Goal: Information Seeking & Learning: Learn about a topic

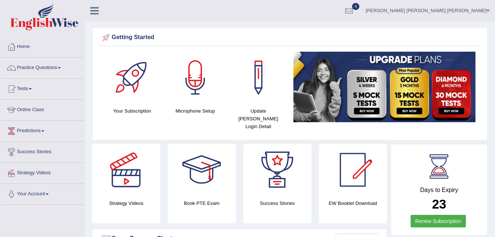
click at [61, 66] on link "Practice Questions" at bounding box center [42, 66] width 84 height 18
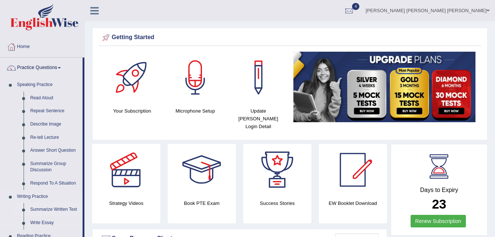
click at [67, 205] on link "Summarize Written Text" at bounding box center [55, 209] width 56 height 13
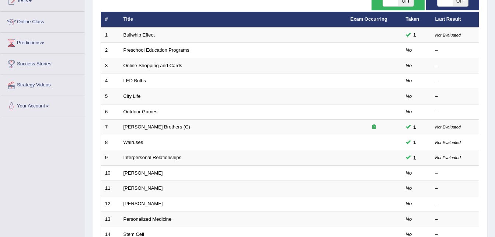
scroll to position [88, 0]
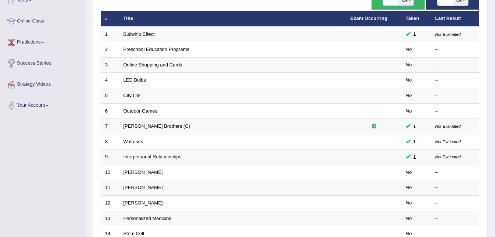
click at [390, 0] on span at bounding box center [390, 0] width 15 height 10
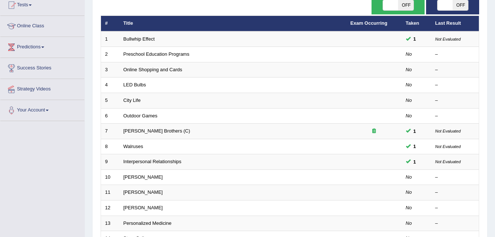
click at [399, 8] on span "OFF" at bounding box center [405, 5] width 15 height 10
checkbox input "true"
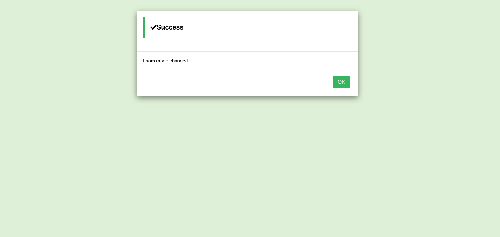
click at [347, 81] on button "OK" at bounding box center [341, 82] width 17 height 13
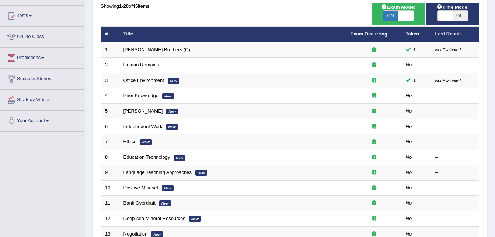
scroll to position [72, 0]
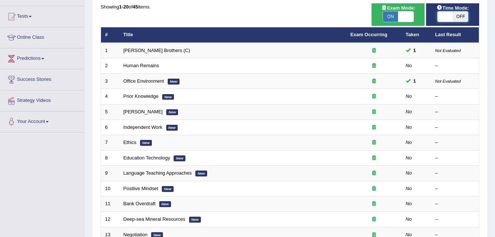
click at [445, 19] on span at bounding box center [444, 16] width 15 height 10
checkbox input "true"
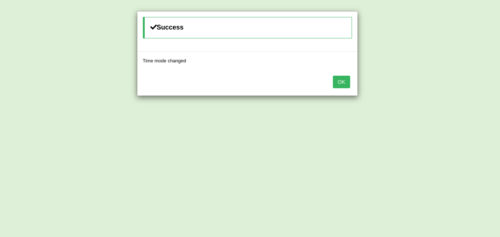
click at [341, 83] on button "OK" at bounding box center [341, 82] width 17 height 13
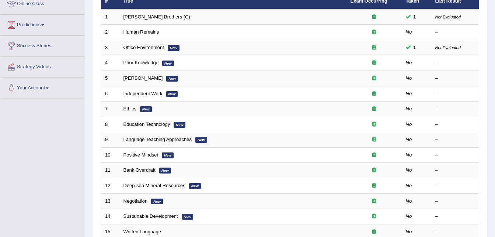
scroll to position [106, 0]
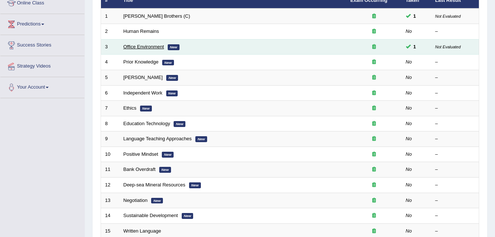
click at [143, 46] on link "Office Environment" at bounding box center [143, 47] width 41 height 6
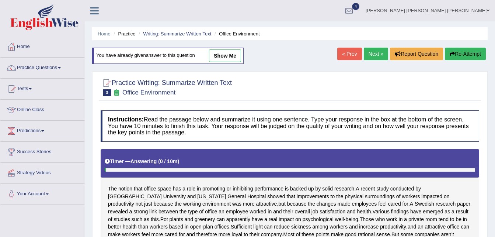
click at [369, 52] on link "Next »" at bounding box center [376, 54] width 24 height 13
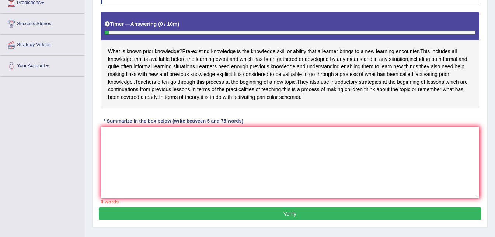
scroll to position [129, 0]
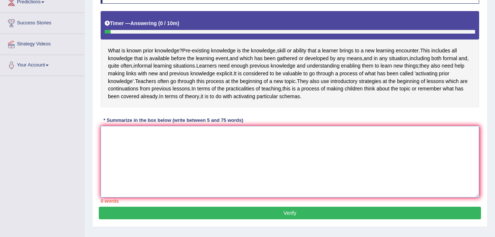
click at [105, 145] on textarea at bounding box center [290, 161] width 378 height 71
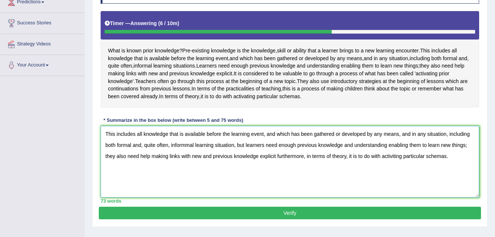
type textarea "This includes all knowledge that is available before the learning event, and wh…"
click at [206, 219] on button "Verify" at bounding box center [290, 212] width 382 height 13
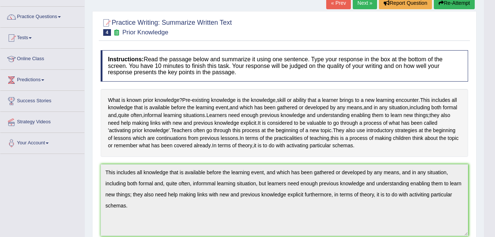
scroll to position [53, 0]
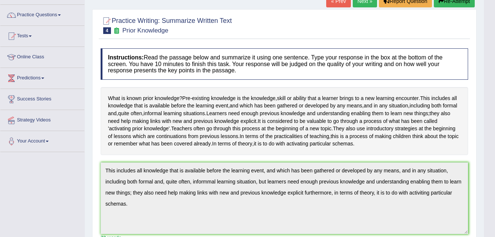
click at [358, 3] on link "Next »" at bounding box center [365, 1] width 24 height 13
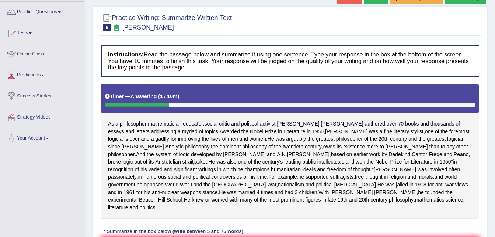
scroll to position [8, 0]
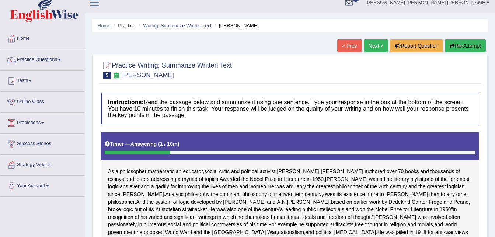
click at [365, 44] on link "Next »" at bounding box center [376, 45] width 24 height 13
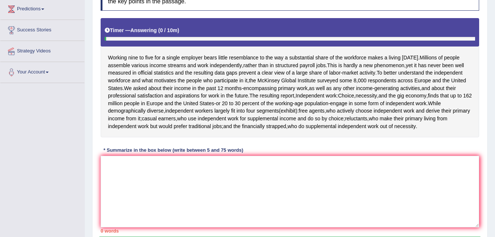
scroll to position [117, 0]
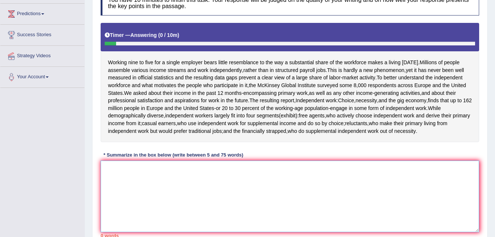
click at [114, 174] on textarea at bounding box center [290, 195] width 378 height 71
type textarea "m"
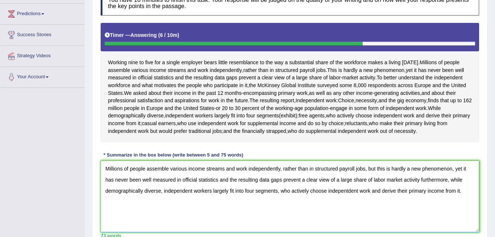
click at [347, 188] on textarea "Millions of people assemble various income streams and work independently, rath…" at bounding box center [290, 195] width 378 height 71
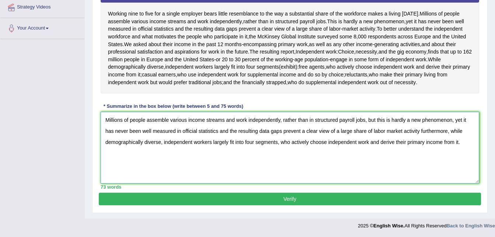
type textarea "Millions of people assemble various income streams and work independently, rath…"
click at [368, 201] on button "Verify" at bounding box center [290, 198] width 382 height 13
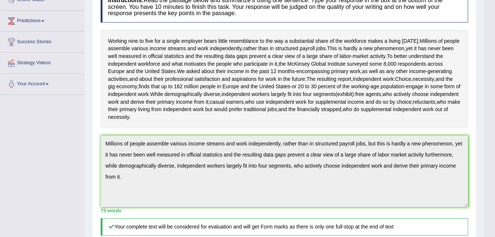
scroll to position [309, 0]
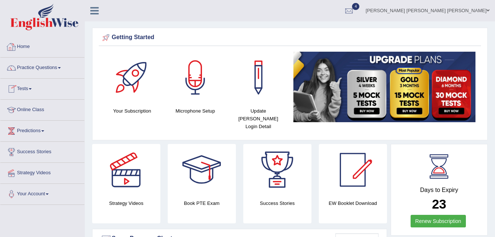
click at [57, 63] on link "Practice Questions" at bounding box center [42, 66] width 84 height 18
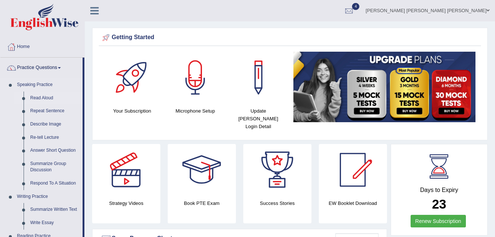
click at [47, 93] on link "Read Aloud" at bounding box center [55, 97] width 56 height 13
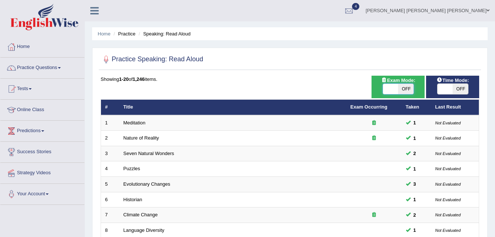
click at [393, 85] on span at bounding box center [390, 89] width 15 height 10
checkbox input "true"
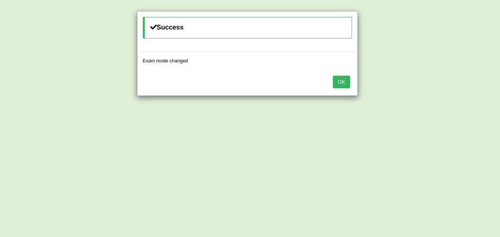
click at [442, 88] on div "Success Exam mode changed OK" at bounding box center [250, 118] width 500 height 237
click at [342, 82] on button "OK" at bounding box center [341, 82] width 17 height 13
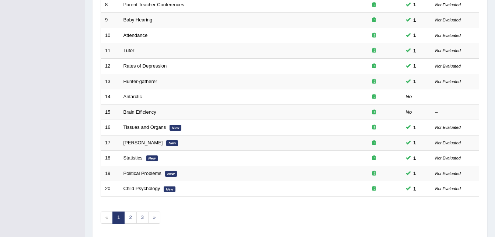
scroll to position [251, 0]
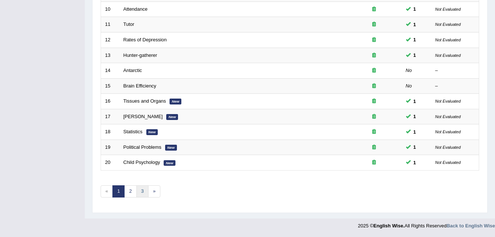
click at [143, 190] on link "3" at bounding box center [142, 191] width 12 height 12
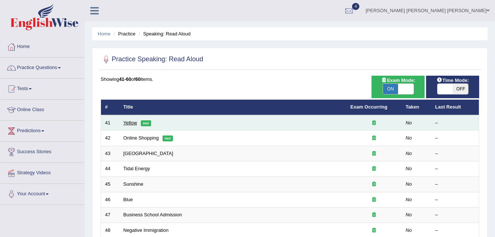
click at [133, 122] on link "Yellow" at bounding box center [130, 123] width 14 height 6
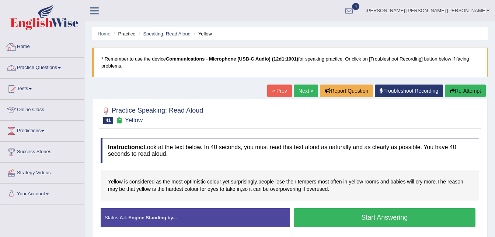
click at [62, 63] on link "Practice Questions" at bounding box center [42, 66] width 84 height 18
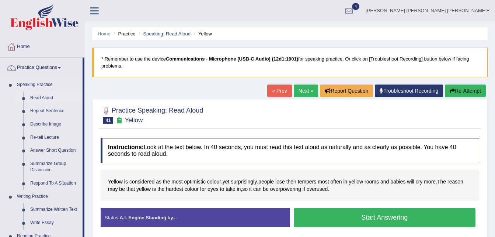
click at [41, 94] on link "Read Aloud" at bounding box center [55, 97] width 56 height 13
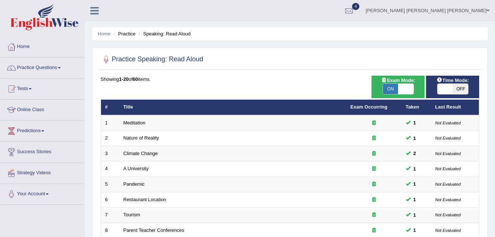
click at [437, 88] on div "ON OFF" at bounding box center [452, 88] width 31 height 11
click at [439, 88] on span at bounding box center [444, 89] width 15 height 10
checkbox input "true"
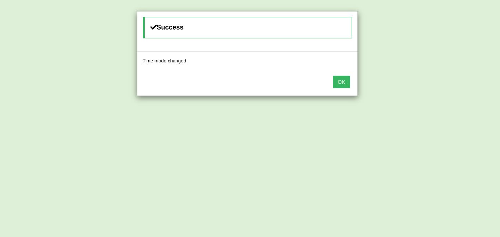
click at [338, 76] on button "OK" at bounding box center [341, 82] width 17 height 13
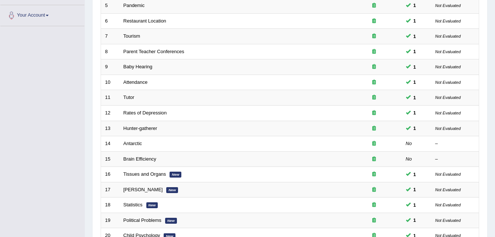
scroll to position [240, 0]
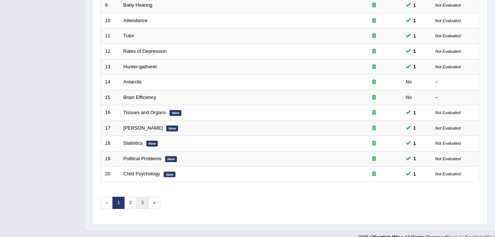
click at [137, 200] on link "3" at bounding box center [142, 202] width 12 height 12
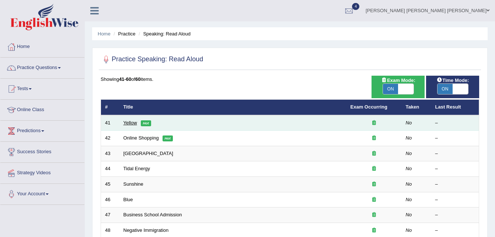
click at [129, 121] on link "Yellow" at bounding box center [130, 123] width 14 height 6
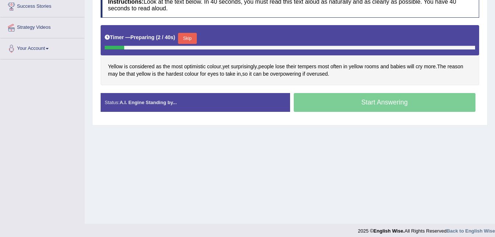
scroll to position [150, 0]
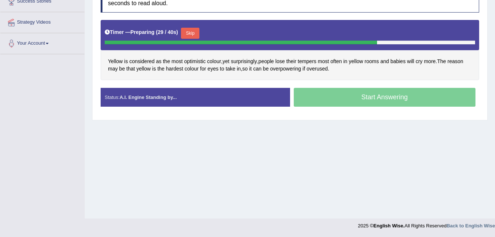
click at [194, 31] on button "Skip" at bounding box center [190, 33] width 18 height 11
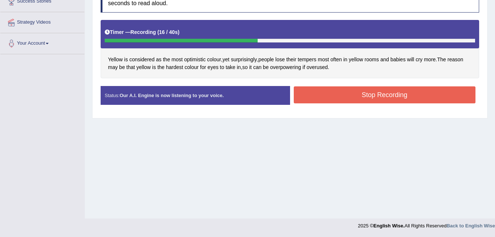
click at [334, 98] on button "Stop Recording" at bounding box center [385, 94] width 182 height 17
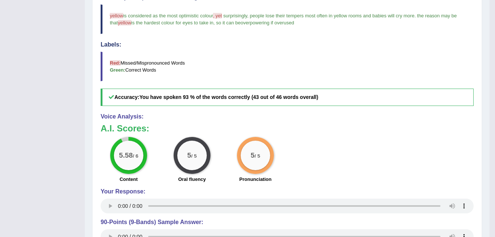
scroll to position [0, 0]
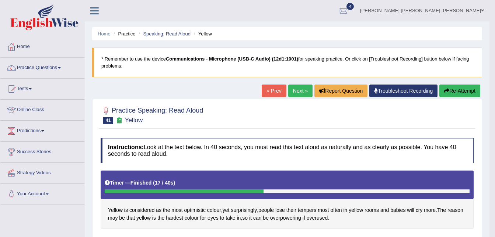
click at [300, 94] on link "Next »" at bounding box center [300, 90] width 24 height 13
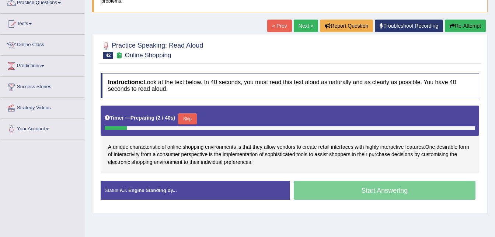
scroll to position [102, 0]
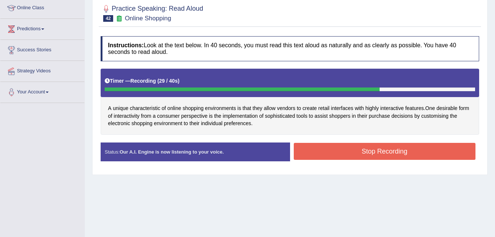
click at [328, 154] on button "Stop Recording" at bounding box center [385, 151] width 182 height 17
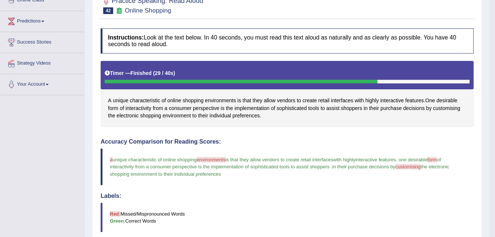
scroll to position [0, 0]
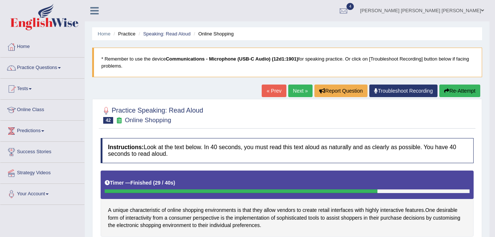
click at [300, 91] on link "Next »" at bounding box center [300, 90] width 24 height 13
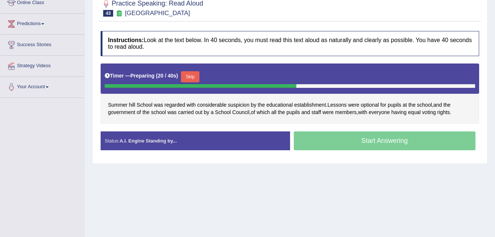
click at [196, 71] on button "Skip" at bounding box center [190, 76] width 18 height 11
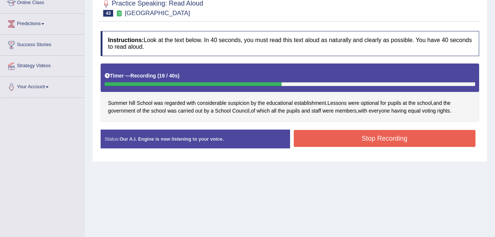
click at [359, 137] on button "Stop Recording" at bounding box center [385, 138] width 182 height 17
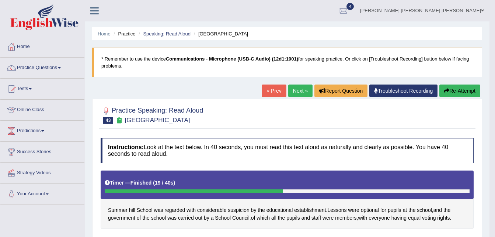
click at [302, 91] on link "Next »" at bounding box center [300, 90] width 24 height 13
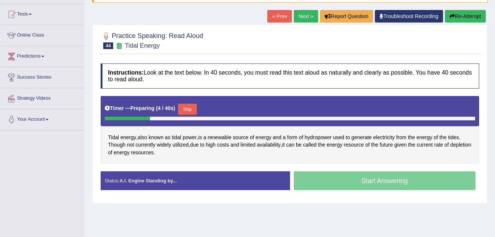
scroll to position [74, 0]
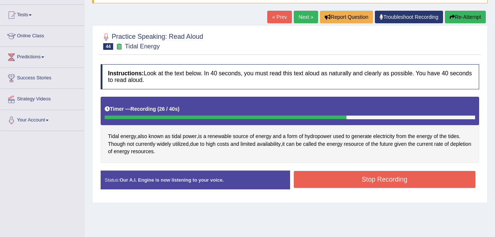
click at [395, 181] on button "Stop Recording" at bounding box center [385, 179] width 182 height 17
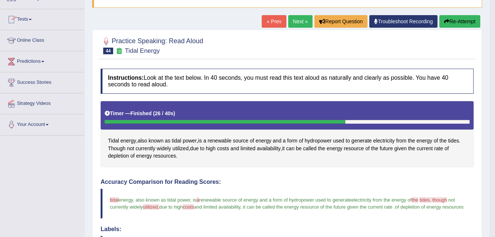
scroll to position [0, 0]
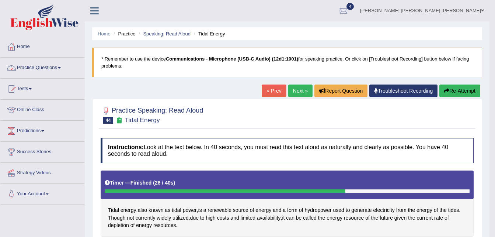
click at [64, 69] on link "Practice Questions" at bounding box center [42, 66] width 84 height 18
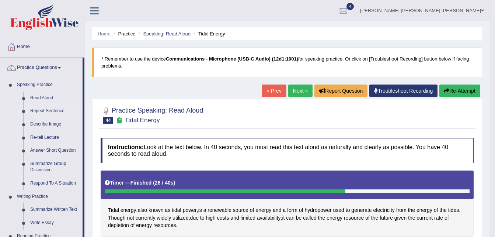
click at [55, 105] on link "Repeat Sentence" at bounding box center [55, 110] width 56 height 13
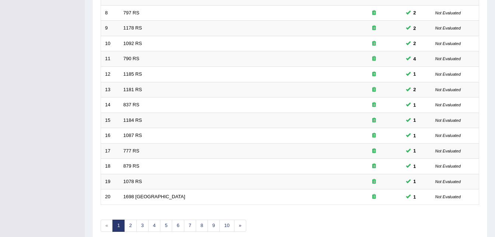
scroll to position [251, 0]
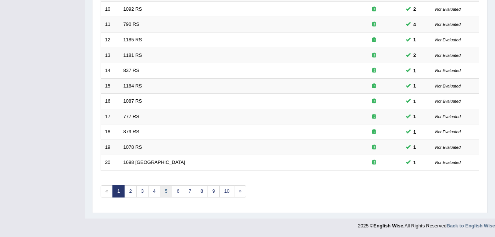
click at [167, 194] on link "5" at bounding box center [166, 191] width 12 height 12
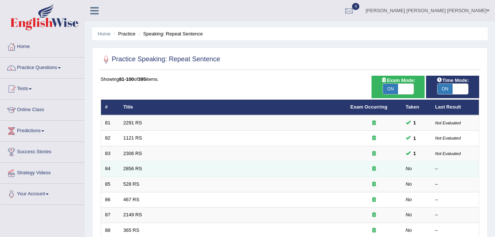
click at [124, 164] on td "2856 RS" at bounding box center [232, 168] width 227 height 15
click at [134, 168] on link "2856 RS" at bounding box center [132, 168] width 19 height 6
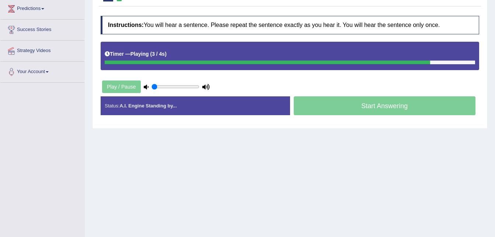
scroll to position [129, 0]
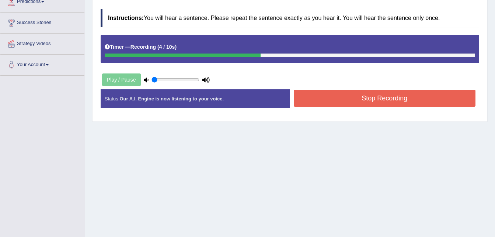
click at [337, 105] on button "Stop Recording" at bounding box center [385, 98] width 182 height 17
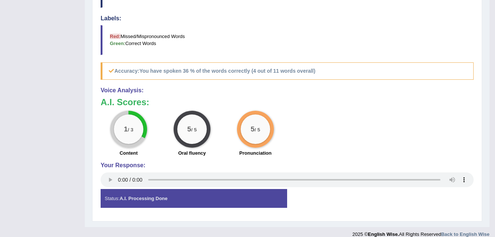
scroll to position [0, 0]
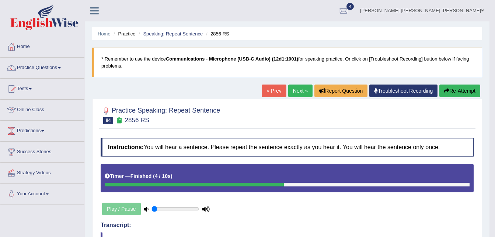
click at [300, 91] on link "Next »" at bounding box center [300, 90] width 24 height 13
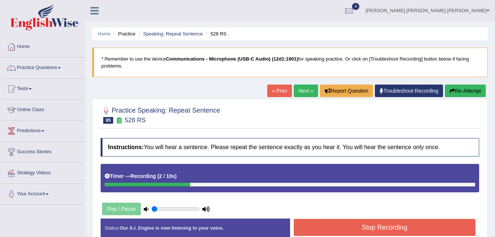
click at [381, 231] on button "Stop Recording" at bounding box center [385, 226] width 182 height 17
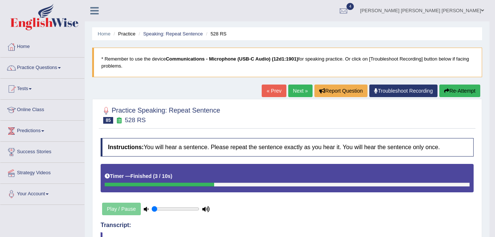
click at [299, 90] on link "Next »" at bounding box center [300, 90] width 24 height 13
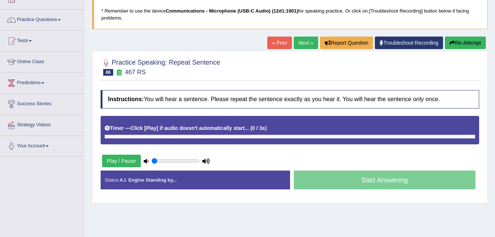
scroll to position [68, 0]
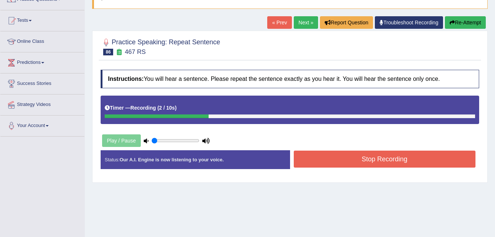
click at [324, 158] on button "Stop Recording" at bounding box center [385, 158] width 182 height 17
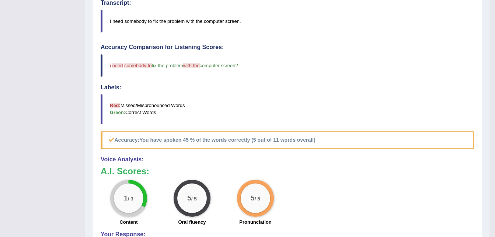
scroll to position [0, 0]
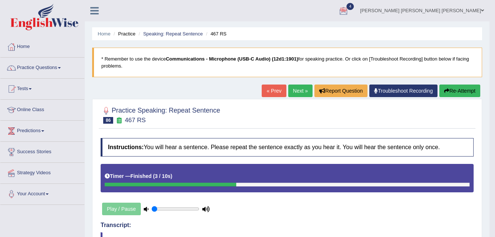
click at [289, 90] on link "Next »" at bounding box center [300, 90] width 24 height 13
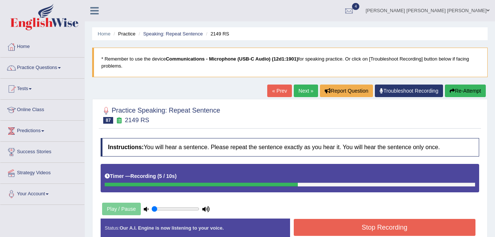
click at [392, 225] on button "Stop Recording" at bounding box center [385, 226] width 182 height 17
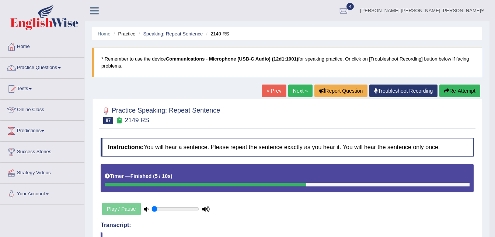
click at [294, 89] on link "Next »" at bounding box center [300, 90] width 24 height 13
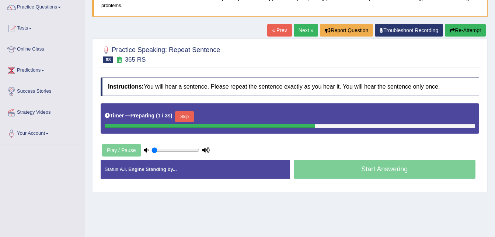
scroll to position [61, 0]
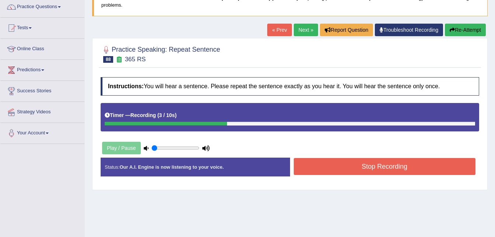
click at [428, 171] on button "Stop Recording" at bounding box center [385, 166] width 182 height 17
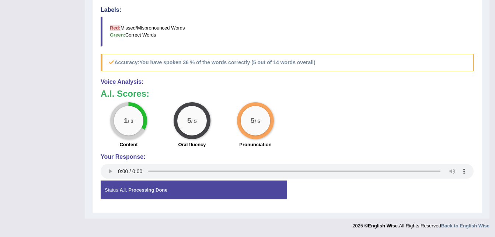
scroll to position [0, 0]
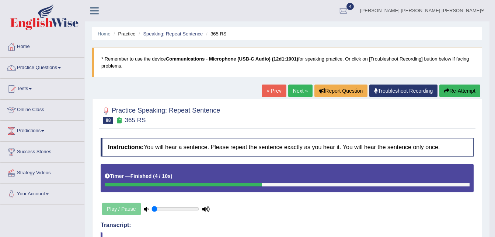
click at [296, 94] on link "Next »" at bounding box center [300, 90] width 24 height 13
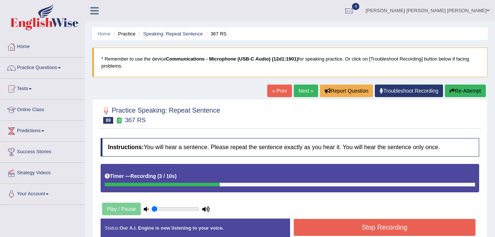
click at [419, 227] on button "Stop Recording" at bounding box center [385, 226] width 182 height 17
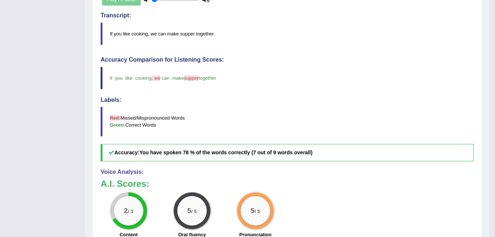
scroll to position [210, 0]
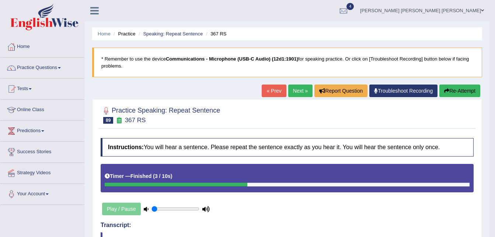
click at [298, 94] on link "Next »" at bounding box center [300, 90] width 24 height 13
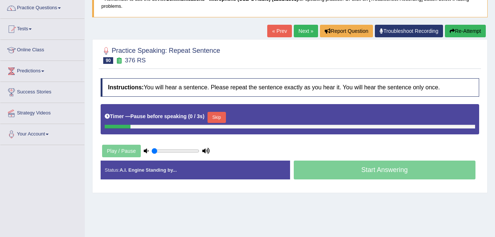
scroll to position [67, 0]
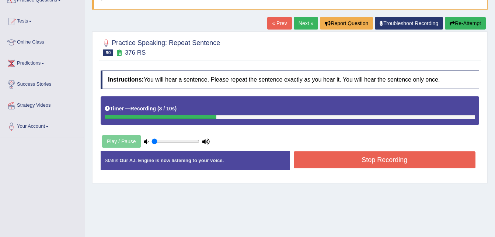
click at [337, 163] on button "Stop Recording" at bounding box center [385, 159] width 182 height 17
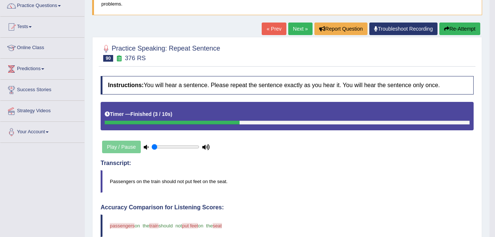
scroll to position [47, 0]
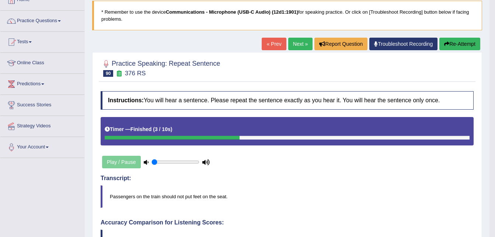
click at [295, 39] on link "Next »" at bounding box center [300, 44] width 24 height 13
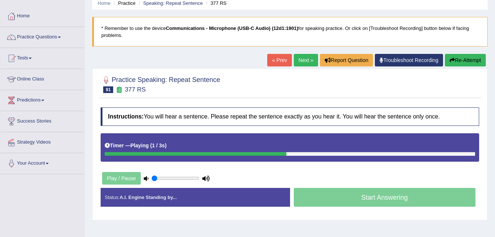
scroll to position [62, 0]
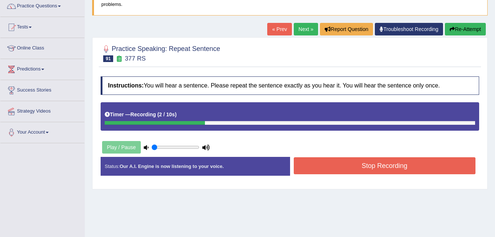
click at [424, 158] on button "Stop Recording" at bounding box center [385, 165] width 182 height 17
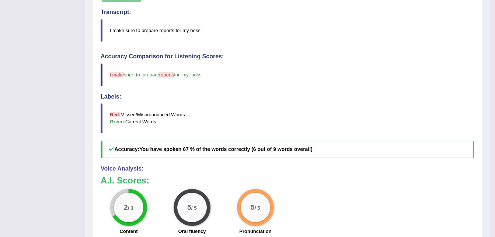
scroll to position [0, 0]
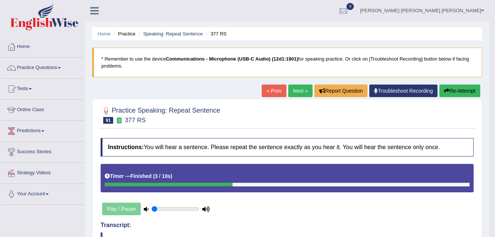
click at [58, 68] on link "Practice Questions" at bounding box center [42, 66] width 84 height 18
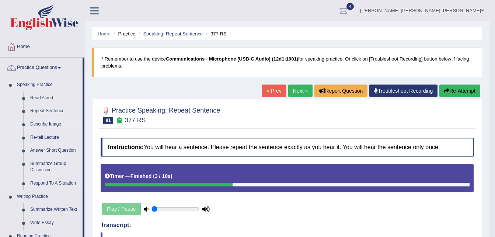
click at [50, 121] on link "Describe Image" at bounding box center [55, 124] width 56 height 13
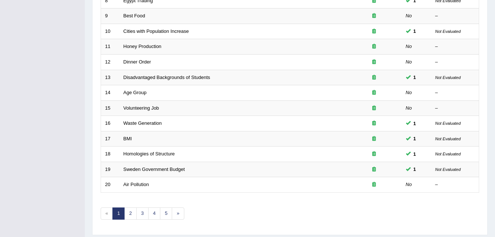
scroll to position [251, 0]
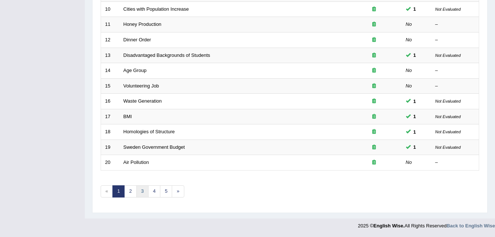
click at [144, 191] on link "3" at bounding box center [142, 191] width 12 height 12
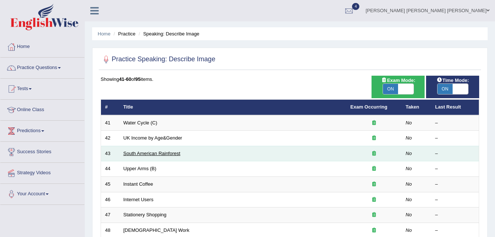
click at [165, 155] on link "South American Rainforest" at bounding box center [151, 153] width 57 height 6
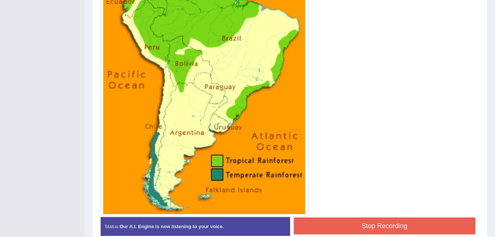
scroll to position [270, 0]
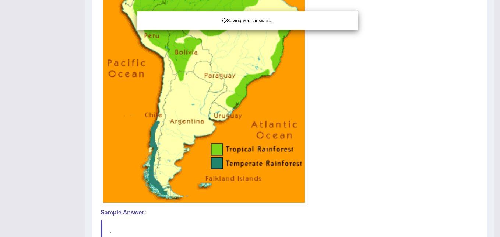
click at [446, 219] on div "Saving your answer..." at bounding box center [250, 118] width 500 height 237
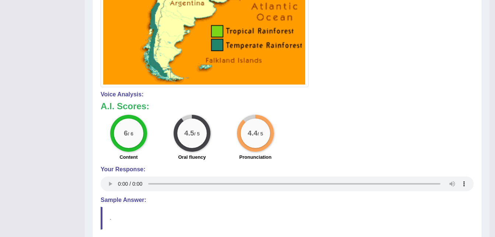
scroll to position [0, 0]
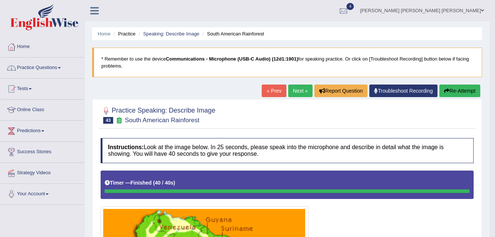
click at [59, 66] on link "Practice Questions" at bounding box center [42, 66] width 84 height 18
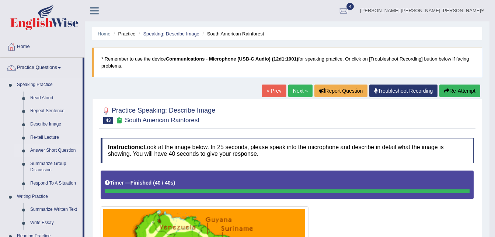
click at [64, 149] on link "Answer Short Question" at bounding box center [55, 150] width 56 height 13
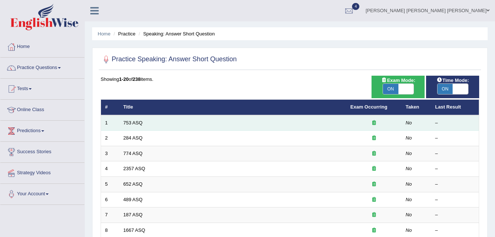
click at [121, 122] on td "753 ASQ" at bounding box center [232, 122] width 227 height 15
click at [141, 128] on td "753 ASQ" at bounding box center [232, 122] width 227 height 15
click at [164, 124] on td "753 ASQ" at bounding box center [232, 122] width 227 height 15
click at [341, 119] on td "753 ASQ" at bounding box center [232, 122] width 227 height 15
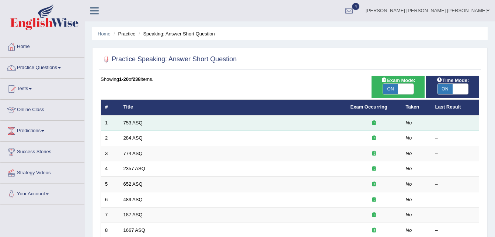
click at [341, 119] on td "753 ASQ" at bounding box center [232, 122] width 227 height 15
click at [131, 122] on link "753 ASQ" at bounding box center [132, 123] width 19 height 6
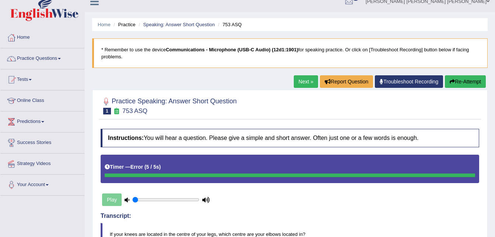
scroll to position [8, 0]
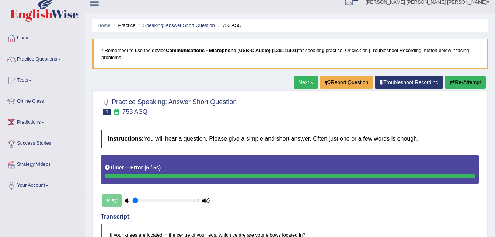
click at [304, 83] on link "Next »" at bounding box center [306, 82] width 24 height 13
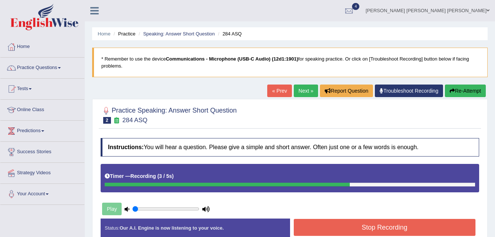
click at [373, 234] on button "Stop Recording" at bounding box center [385, 226] width 182 height 17
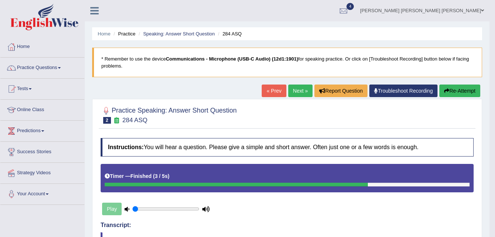
click at [294, 92] on link "Next »" at bounding box center [300, 90] width 24 height 13
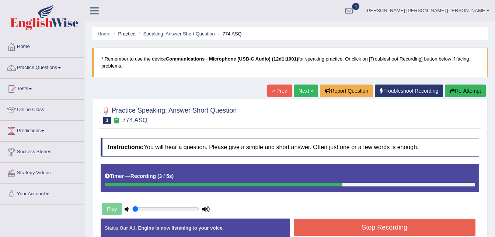
click at [424, 221] on button "Stop Recording" at bounding box center [385, 226] width 182 height 17
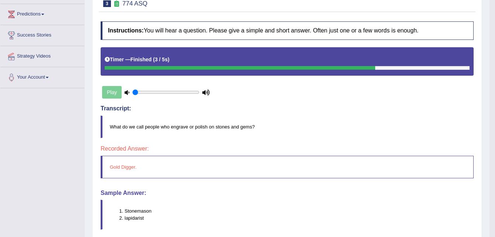
scroll to position [118, 0]
